Goal: Find specific page/section: Find specific page/section

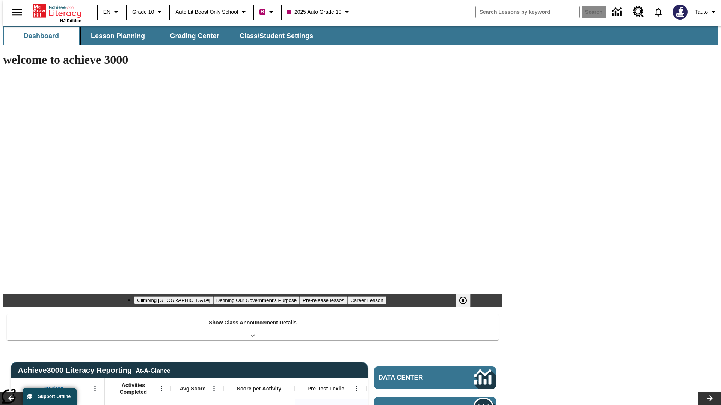
click at [115, 36] on button "Lesson Planning" at bounding box center [117, 36] width 75 height 18
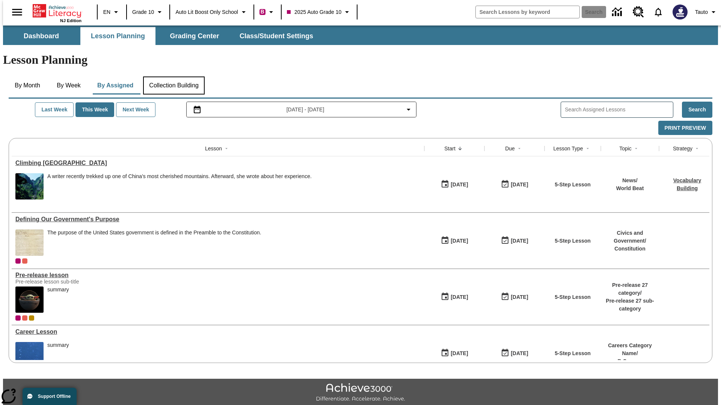
click at [173, 77] on button "Collection Building" at bounding box center [174, 86] width 62 height 18
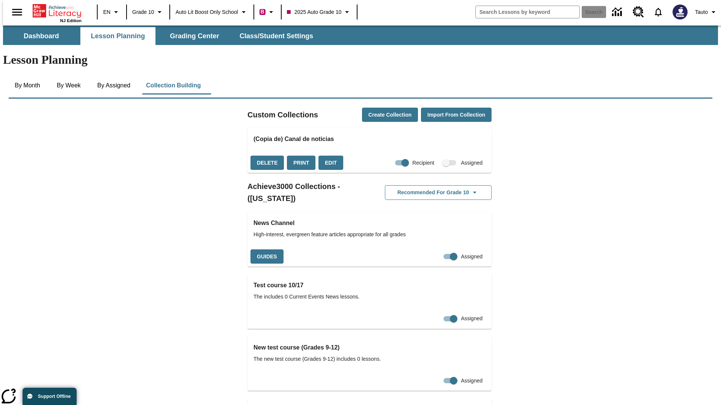
checkbox input "true"
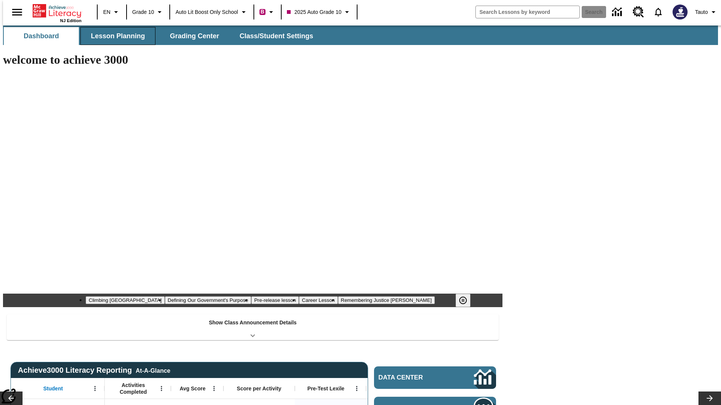
click at [115, 36] on button "Lesson Planning" at bounding box center [117, 36] width 75 height 18
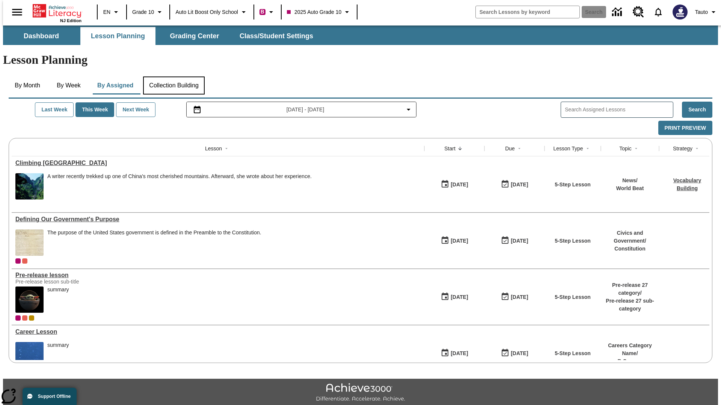
click at [173, 77] on button "Collection Building" at bounding box center [174, 86] width 62 height 18
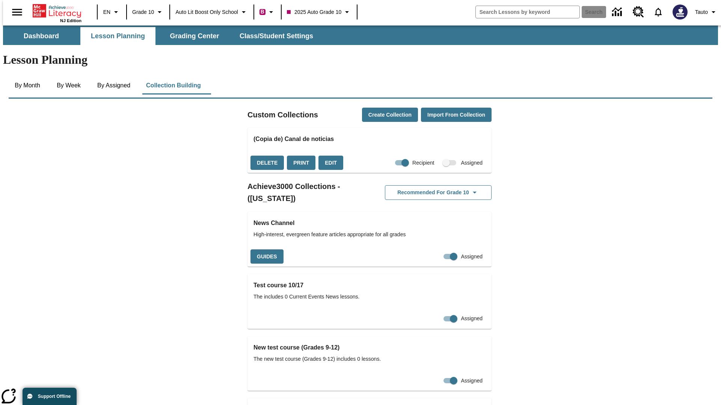
checkbox input "false"
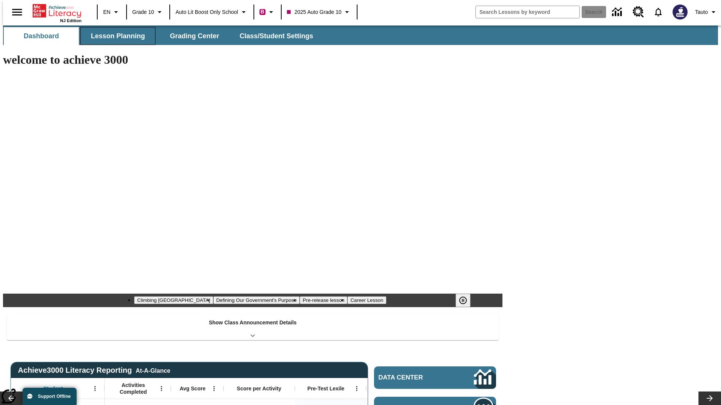
click at [115, 36] on button "Lesson Planning" at bounding box center [117, 36] width 75 height 18
